Goal: Task Accomplishment & Management: Use online tool/utility

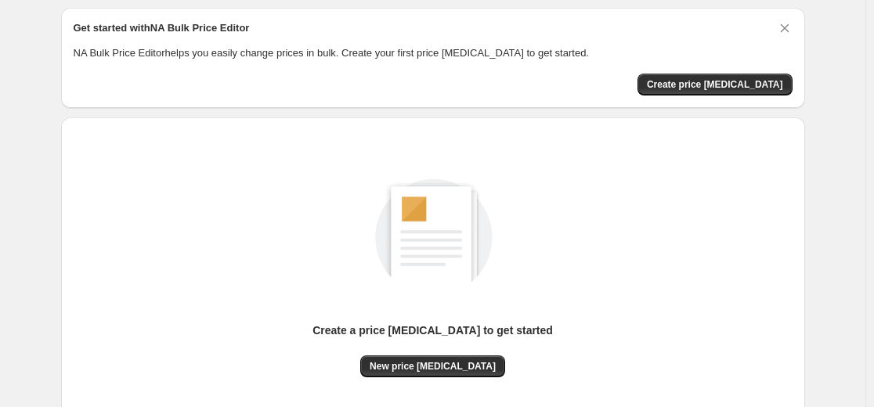
scroll to position [78, 0]
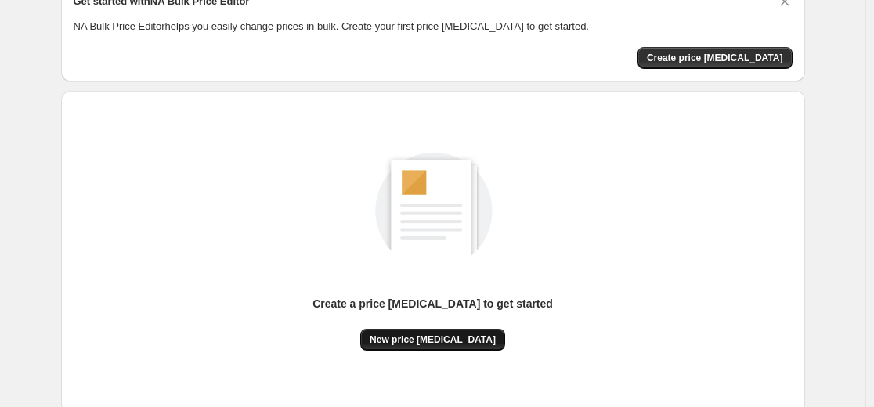
click at [481, 335] on span "New price [MEDICAL_DATA]" at bounding box center [433, 340] width 126 height 13
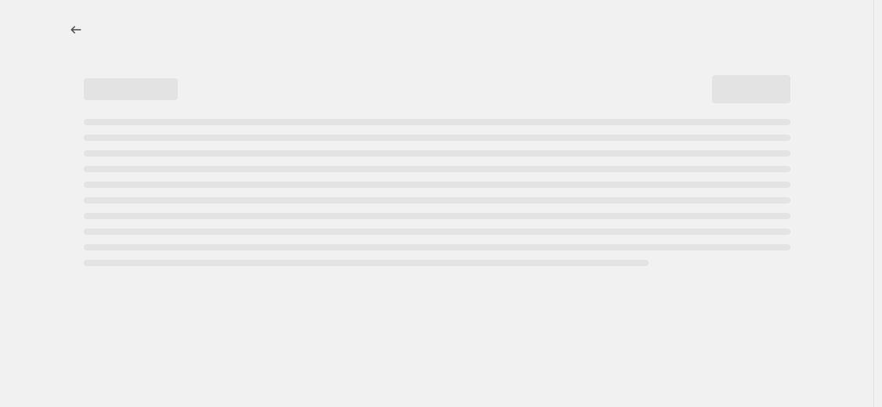
select select "percentage"
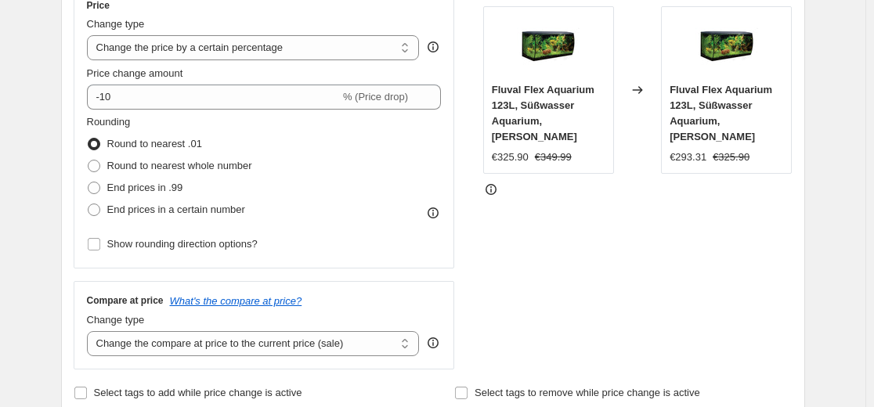
scroll to position [235, 0]
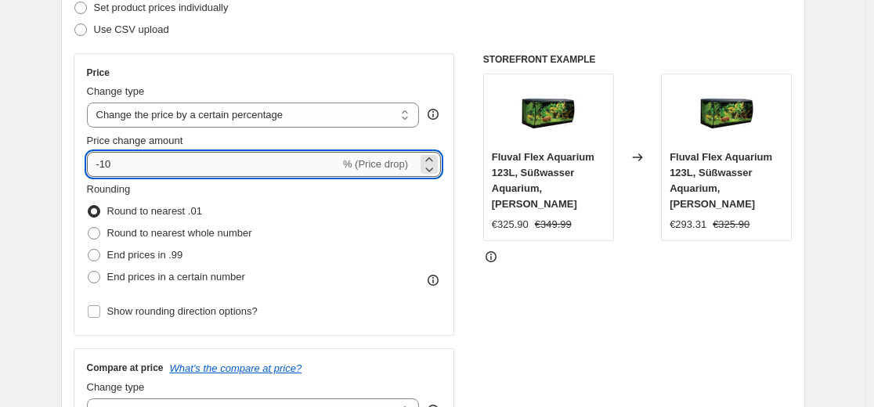
click at [217, 168] on input "-10" at bounding box center [213, 164] width 253 height 25
type input "-1"
type input "-35"
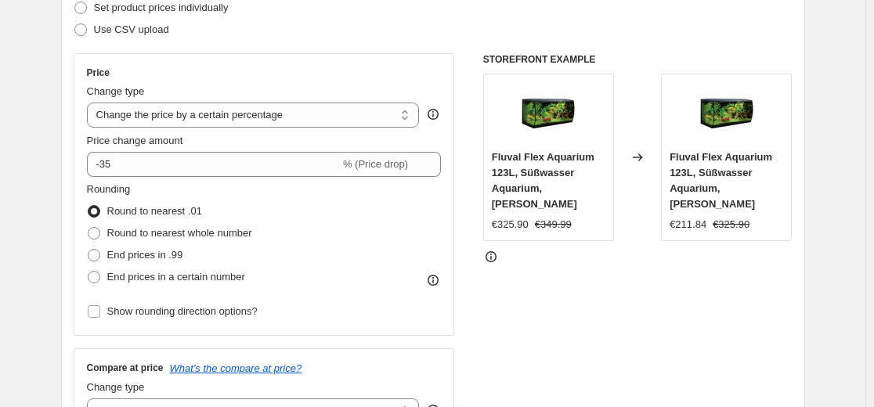
click at [391, 30] on div "Use CSV upload" at bounding box center [433, 30] width 719 height 22
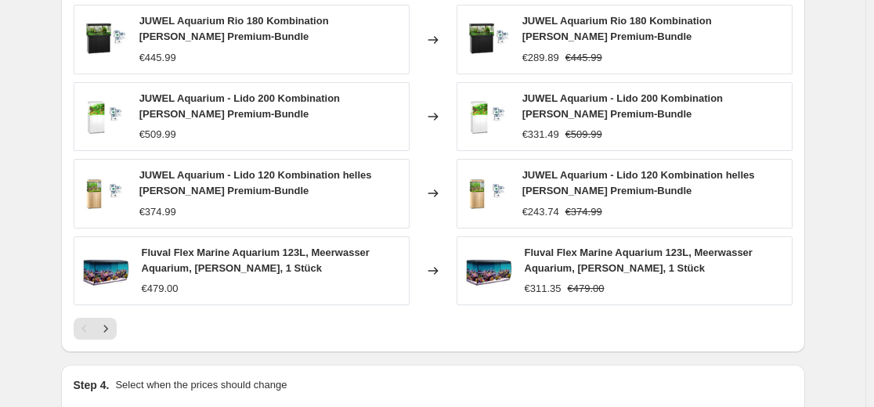
scroll to position [1018, 0]
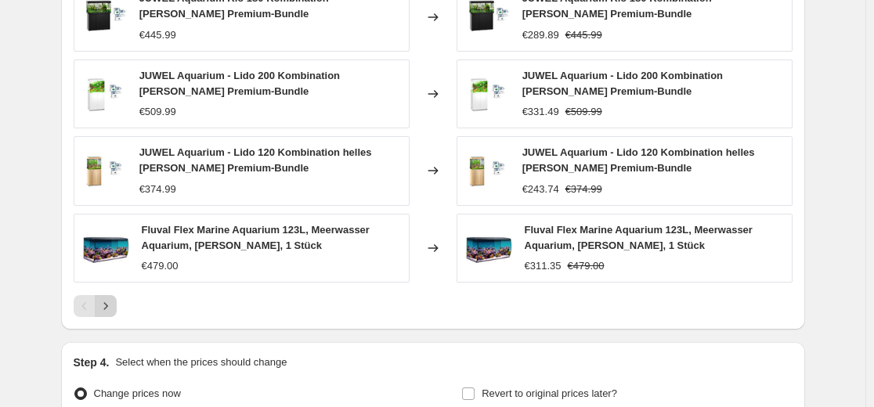
click at [110, 302] on icon "Next" at bounding box center [106, 306] width 16 height 16
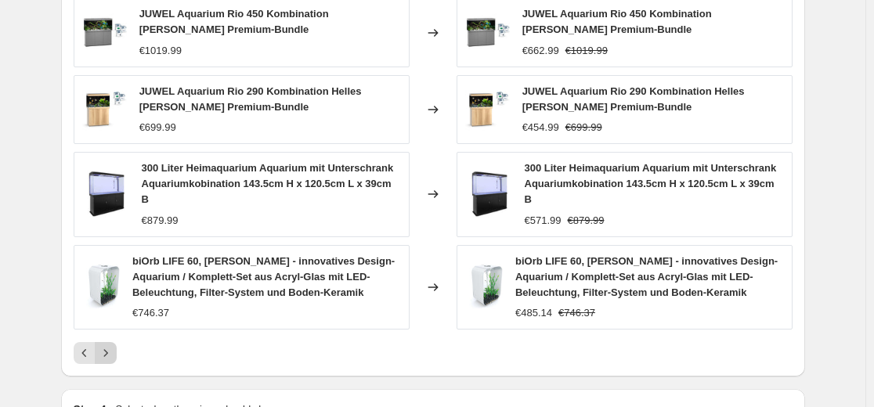
click at [107, 354] on icon "Next" at bounding box center [105, 352] width 4 height 7
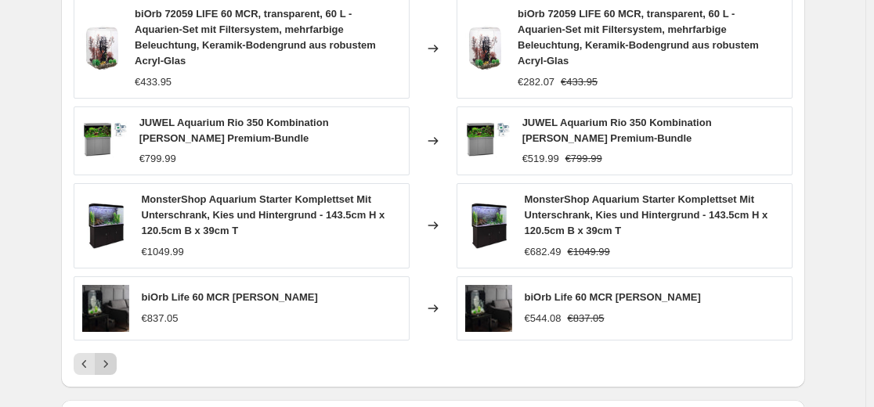
click at [110, 356] on icon "Next" at bounding box center [106, 364] width 16 height 16
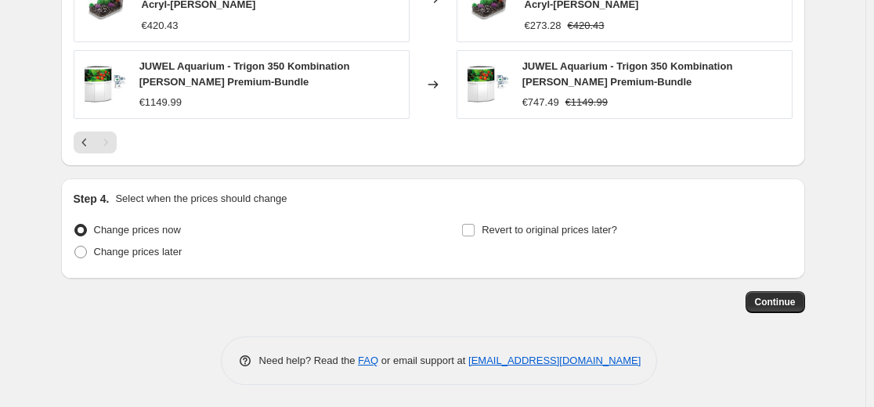
scroll to position [1200, 0]
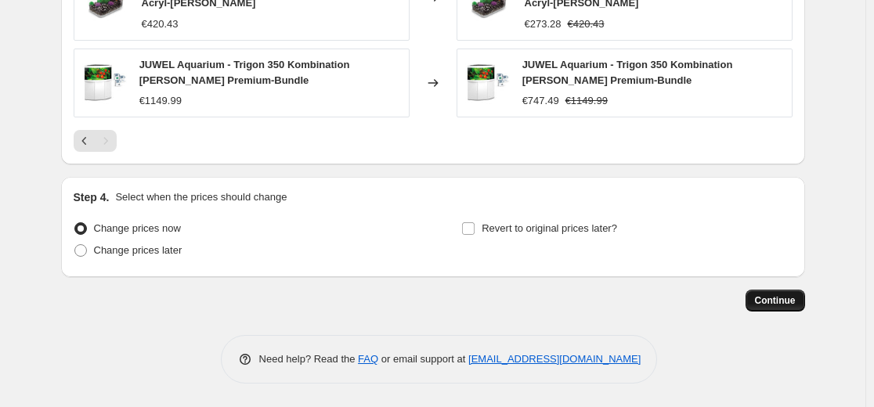
click at [771, 300] on span "Continue" at bounding box center [775, 300] width 41 height 13
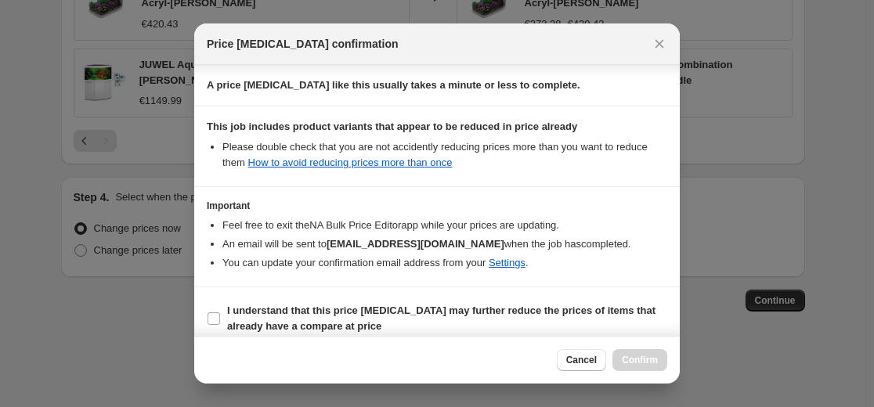
scroll to position [252, 0]
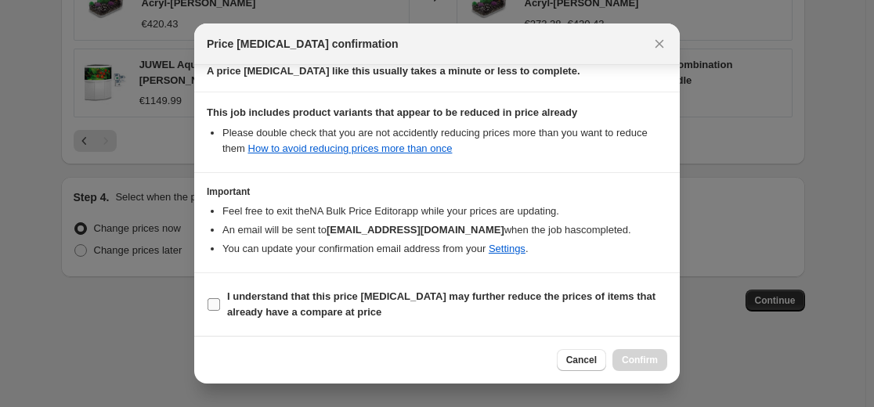
click at [569, 293] on b "I understand that this price [MEDICAL_DATA] may further reduce the prices of it…" at bounding box center [441, 304] width 428 height 27
click at [220, 298] on input "I understand that this price [MEDICAL_DATA] may further reduce the prices of it…" at bounding box center [214, 304] width 13 height 13
checkbox input "true"
click at [641, 363] on span "Confirm" at bounding box center [640, 360] width 36 height 13
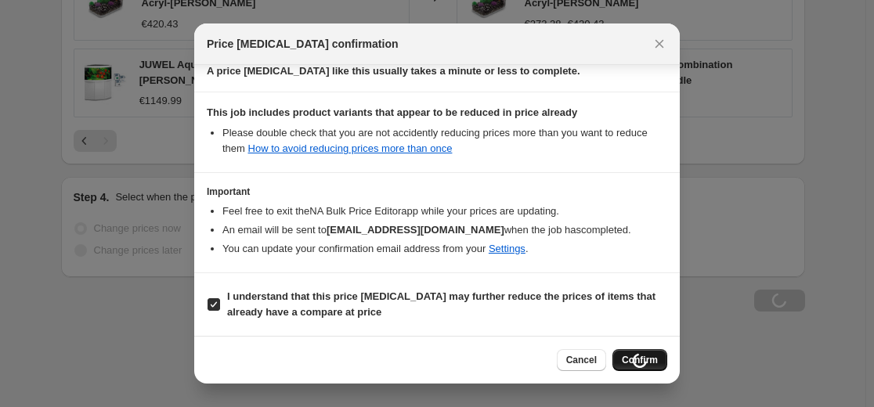
scroll to position [1200, 0]
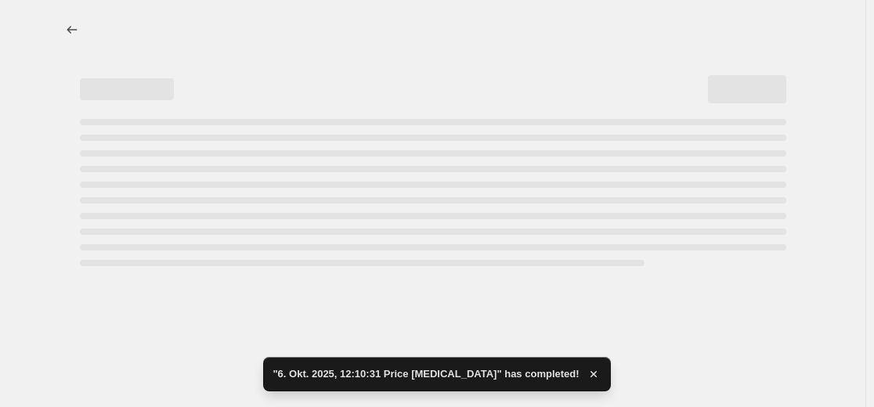
select select "percentage"
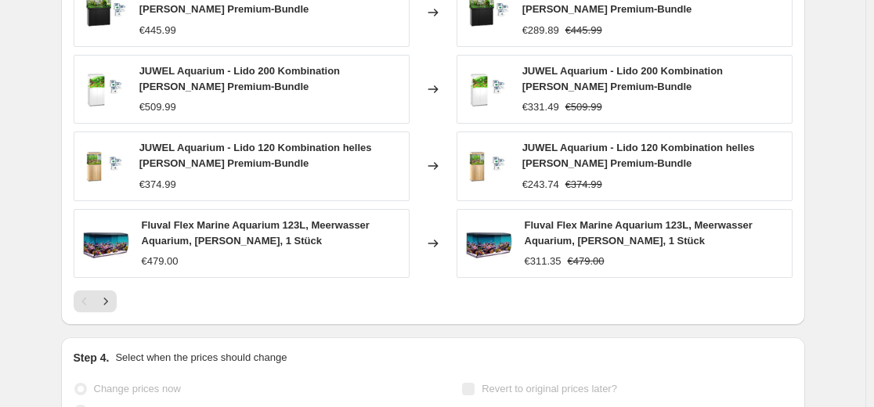
scroll to position [0, 0]
